Goal: Communication & Community: Ask a question

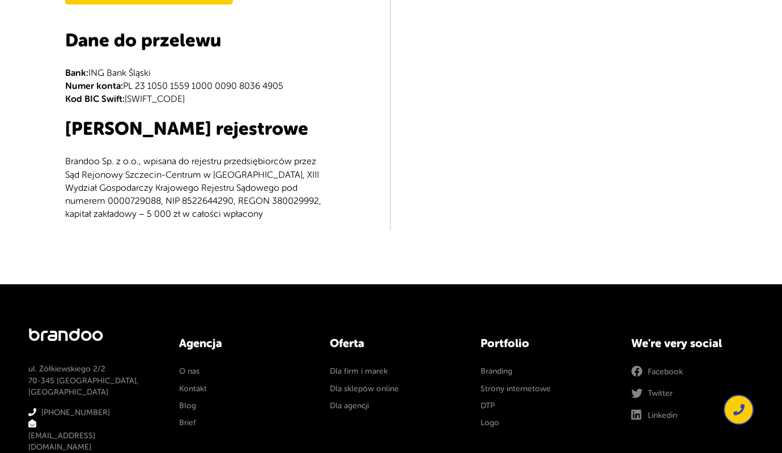
scroll to position [598, 0]
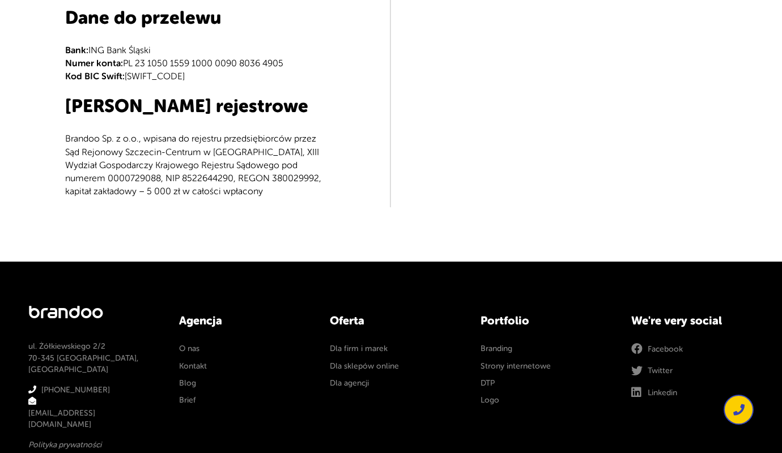
type input "e"
type textarea "e"
type input "e"
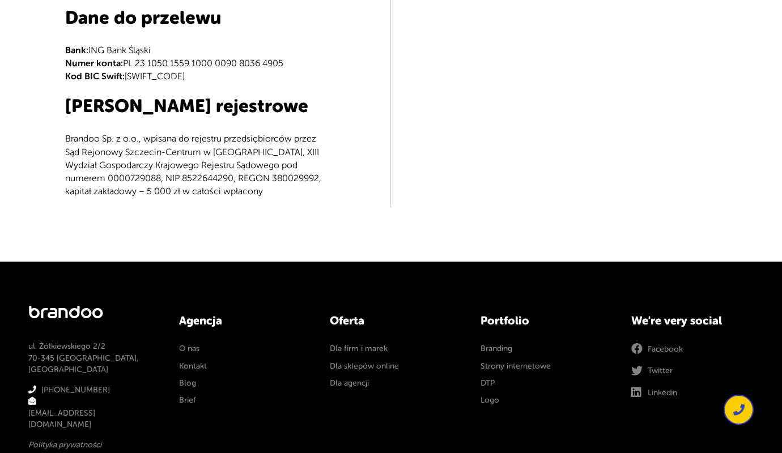
type input "[PERSON_NAME]"
type input "[PERSON_NAME][EMAIL_ADDRESS][DOMAIN_NAME]"
type input "504829130"
type textarea "Dzien dobry, kontaktuje sie ponownie, aby zapytac, czy moge pomóc Panstwa firmi…"
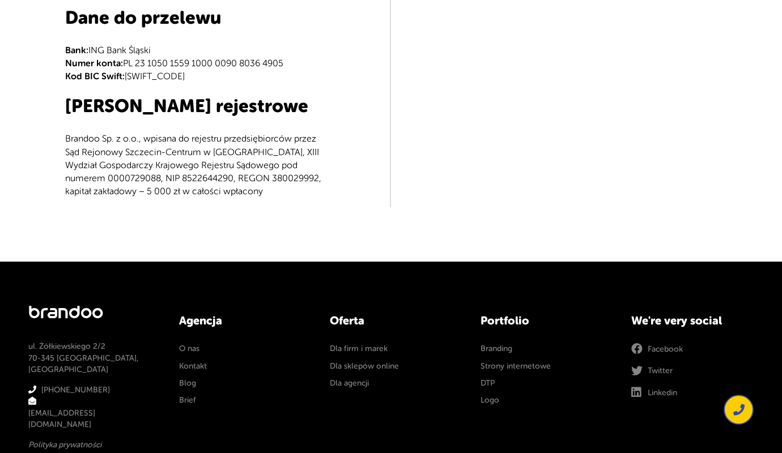
scroll to position [333, 0]
